Goal: Information Seeking & Learning: Learn about a topic

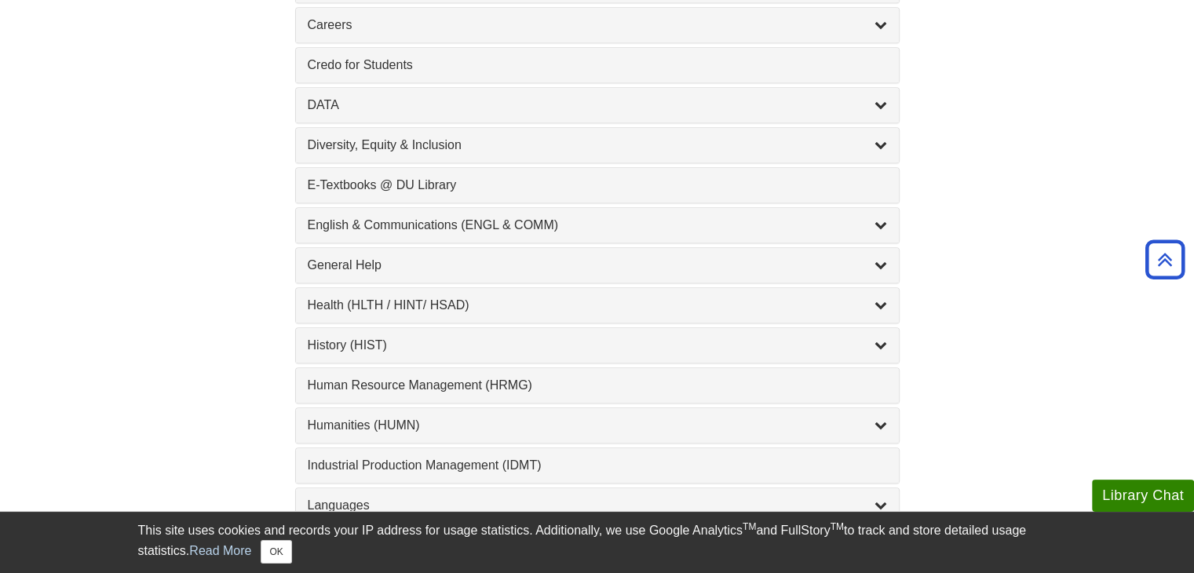
scroll to position [810, 0]
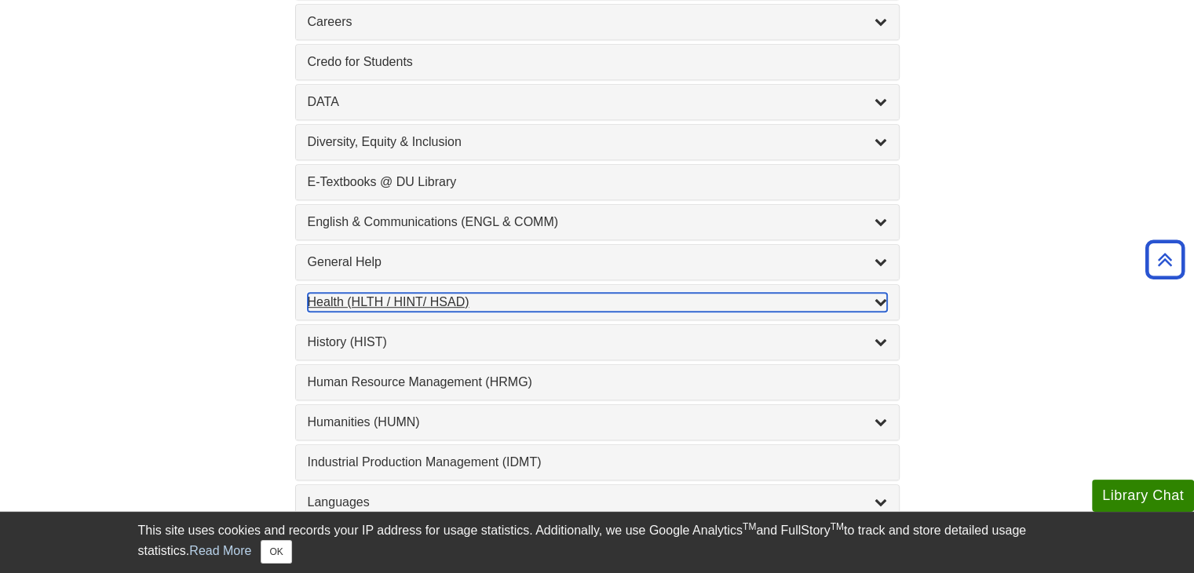
click at [880, 293] on div "List of Subjects" at bounding box center [881, 302] width 13 height 19
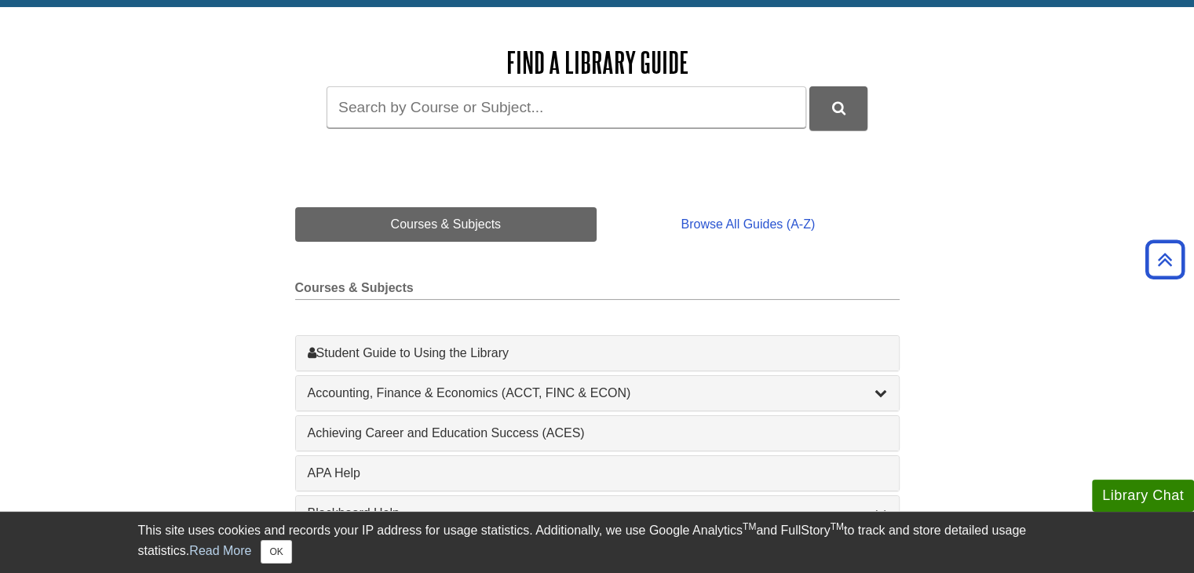
scroll to position [0, 0]
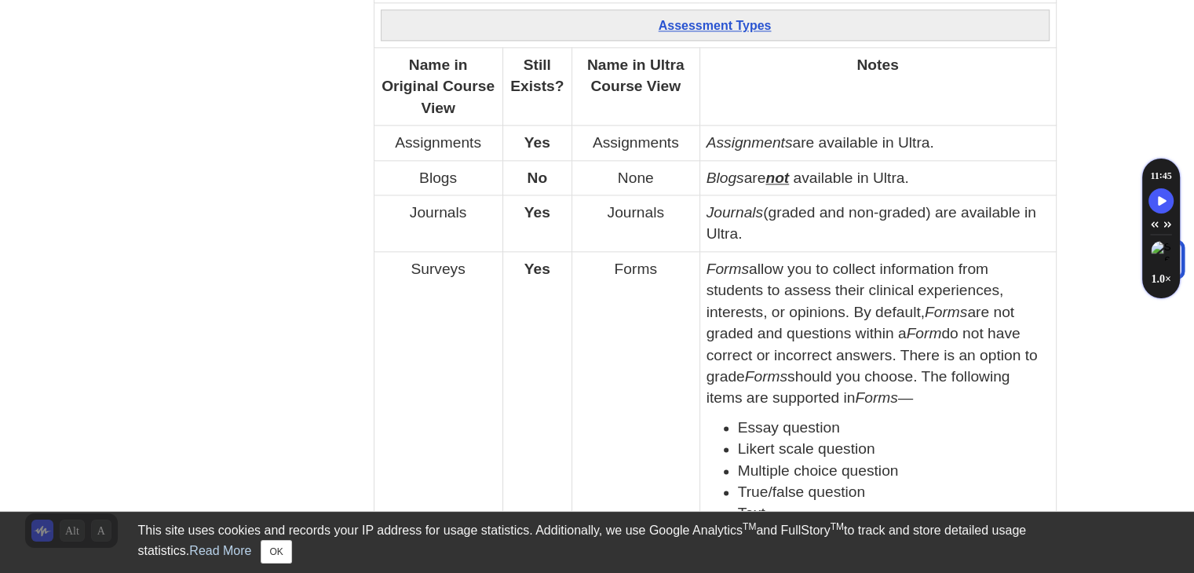
scroll to position [1922, 0]
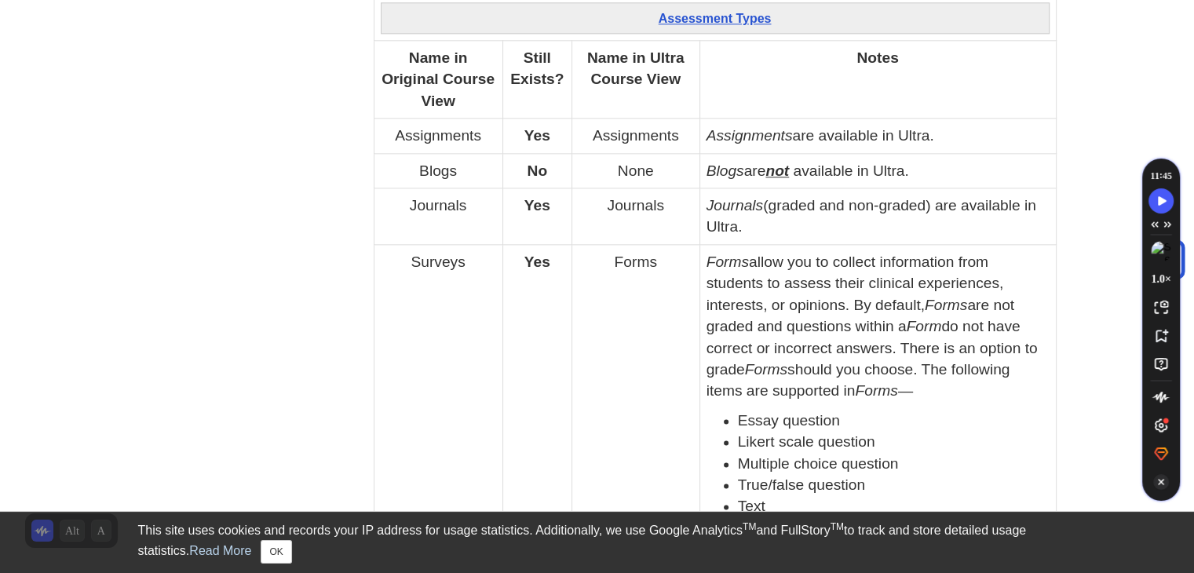
click at [1160, 484] on icon "Turn Off Speechify button" at bounding box center [1161, 482] width 16 height 16
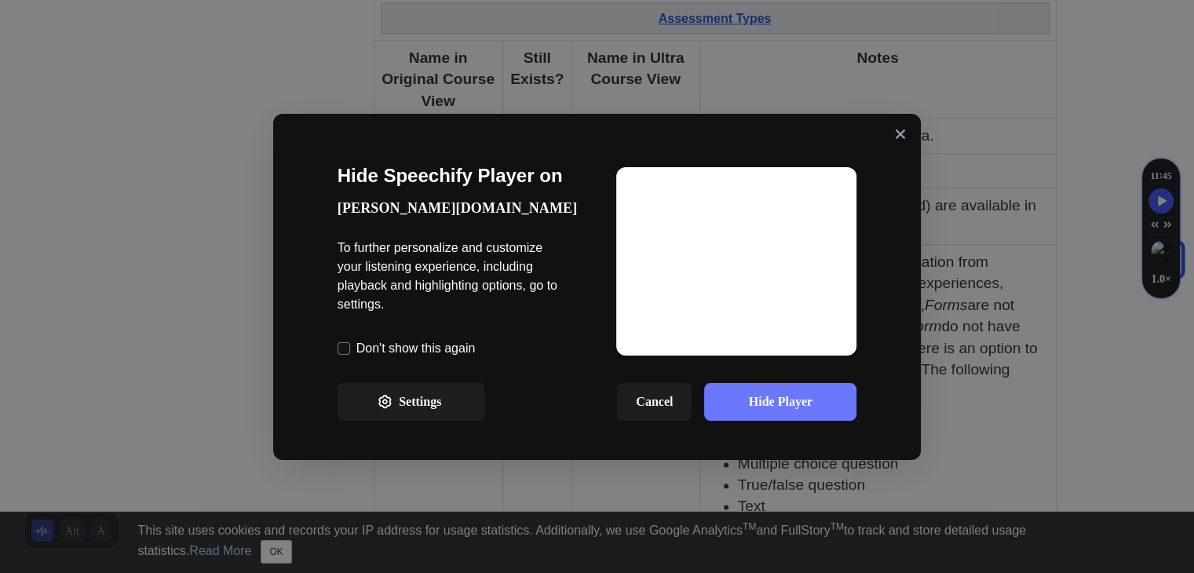
click at [896, 132] on icon "TurnOff Speechify window Close button" at bounding box center [900, 133] width 9 height 9
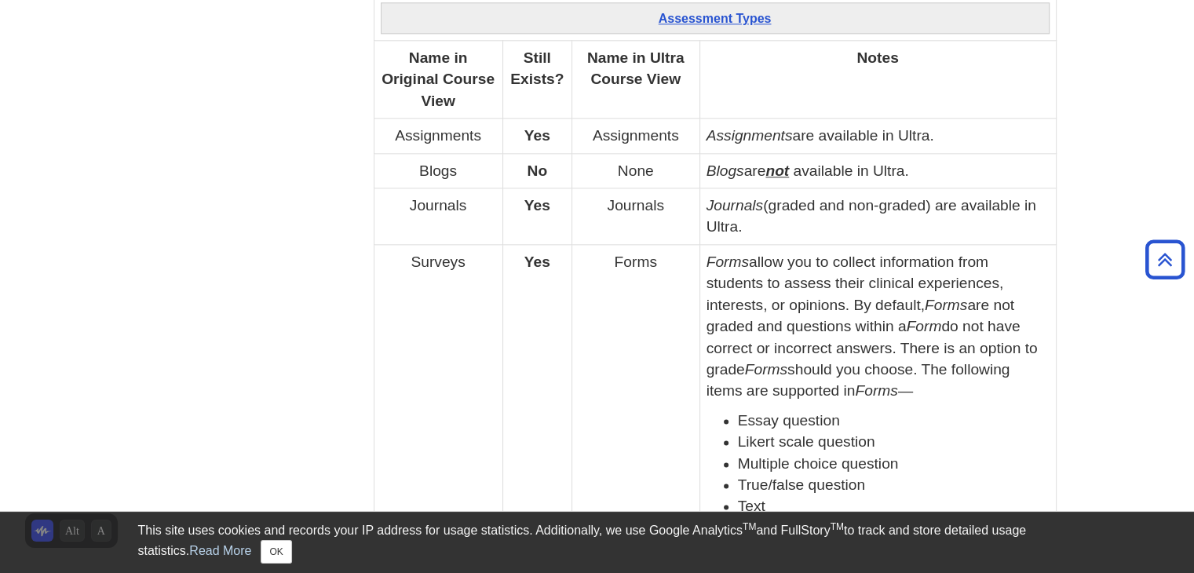
scroll to position [1921, 0]
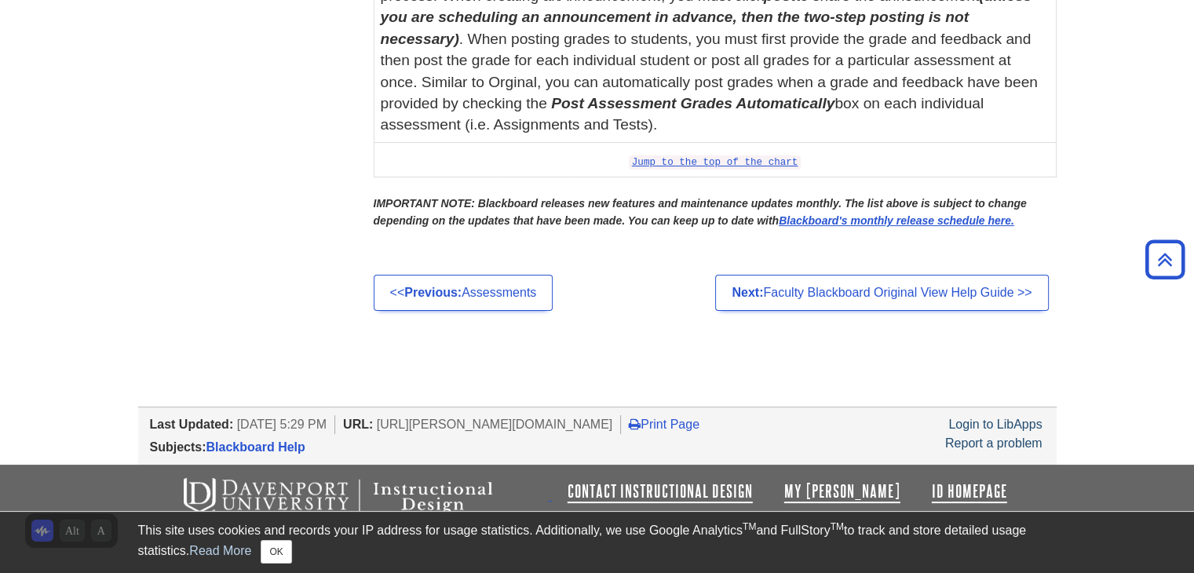
scroll to position [0, 0]
